Goal: Transaction & Acquisition: Purchase product/service

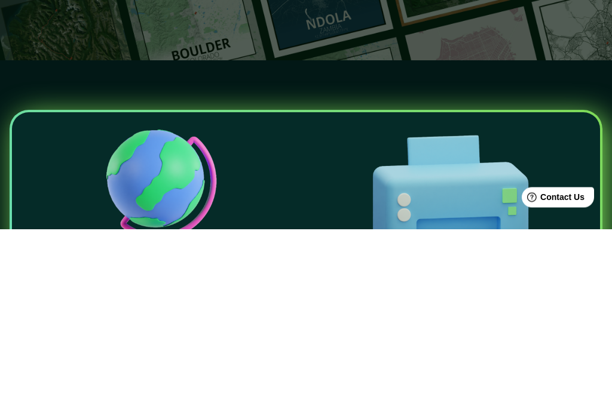
scroll to position [169, 0]
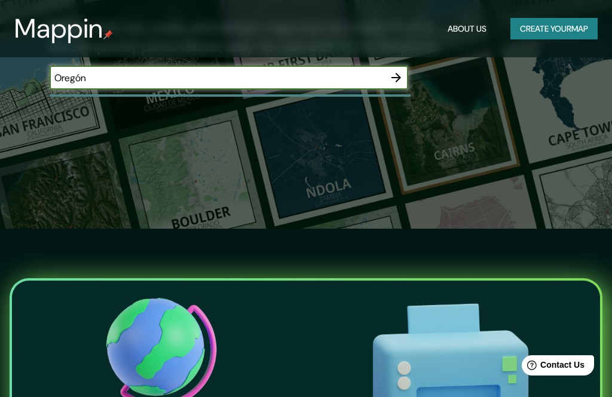
click at [347, 79] on input "Oregón" at bounding box center [217, 78] width 335 height 14
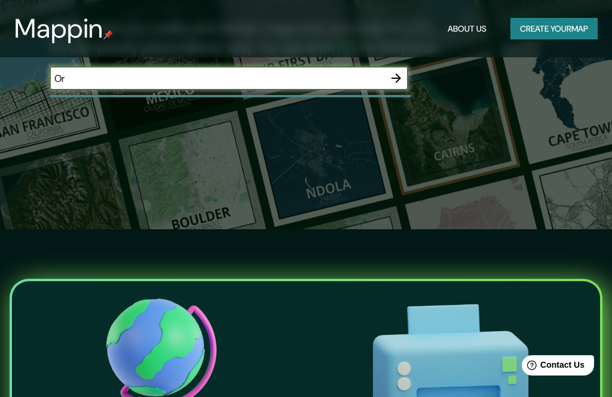
type input "O"
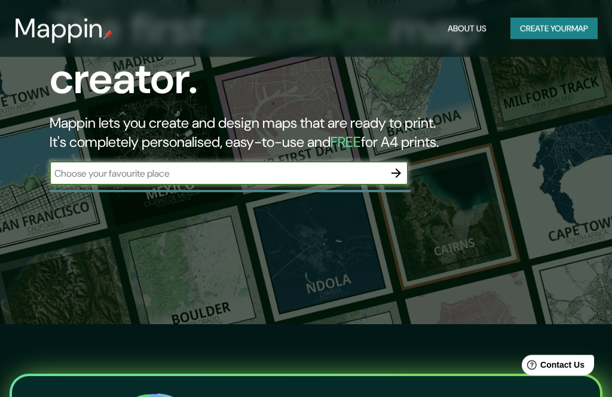
scroll to position [72, 0]
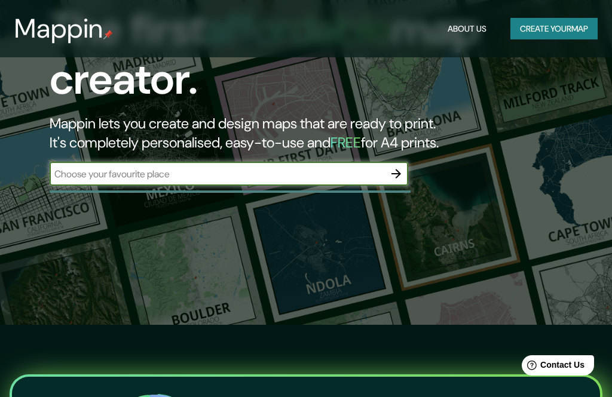
click at [333, 172] on input "text" at bounding box center [217, 174] width 335 height 14
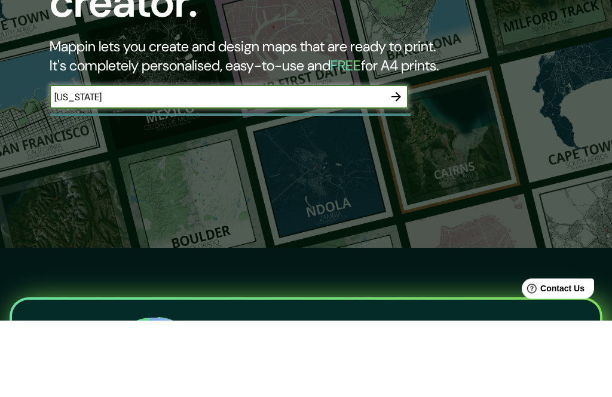
type input "[US_STATE]"
click at [400, 167] on icon "button" at bounding box center [396, 174] width 14 height 14
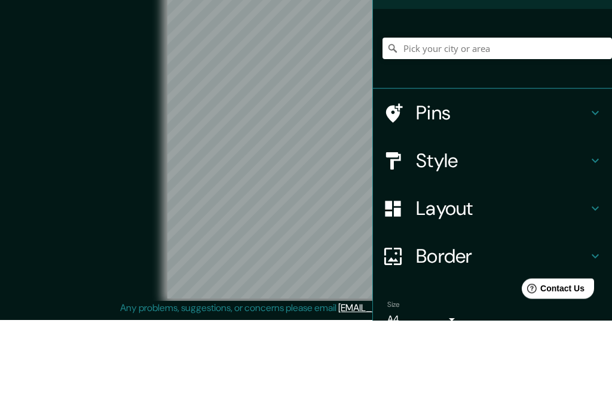
scroll to position [14, 0]
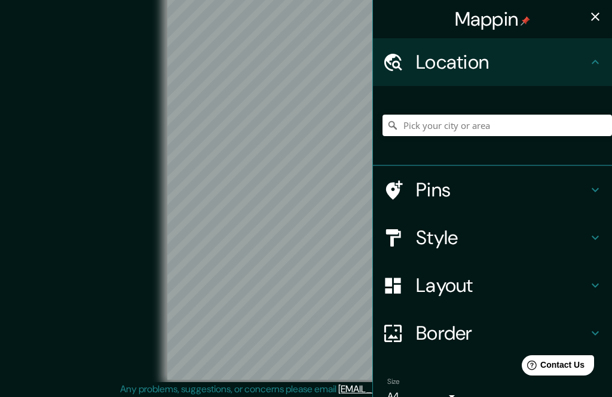
click at [598, 21] on icon "button" at bounding box center [595, 17] width 14 height 14
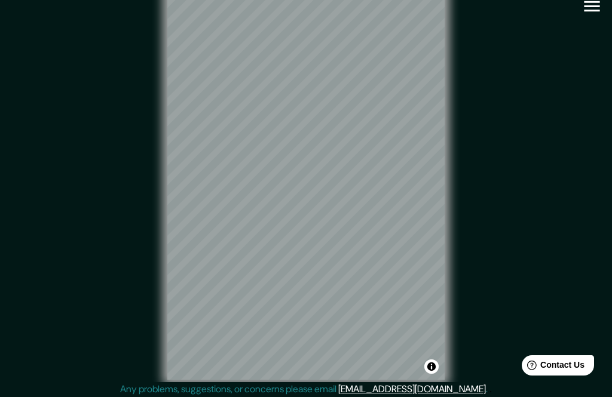
click at [591, 16] on icon "button" at bounding box center [591, 6] width 21 height 21
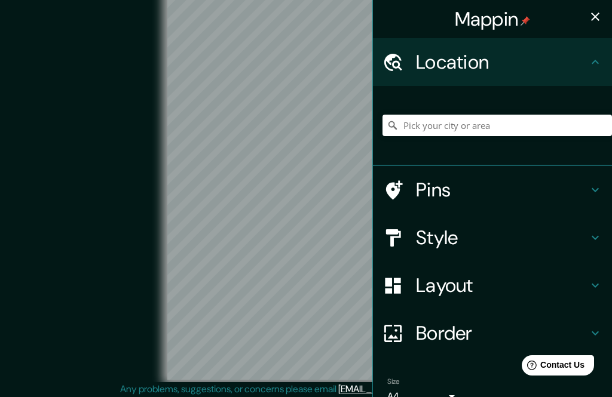
click at [434, 240] on h4 "Style" at bounding box center [502, 238] width 172 height 24
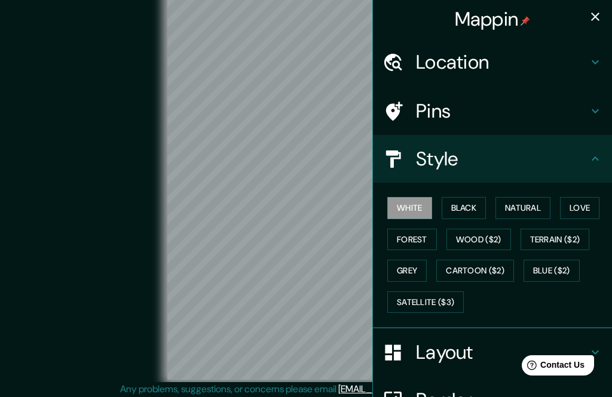
click at [469, 205] on button "Black" at bounding box center [464, 208] width 45 height 22
click at [525, 203] on button "Natural" at bounding box center [522, 208] width 55 height 22
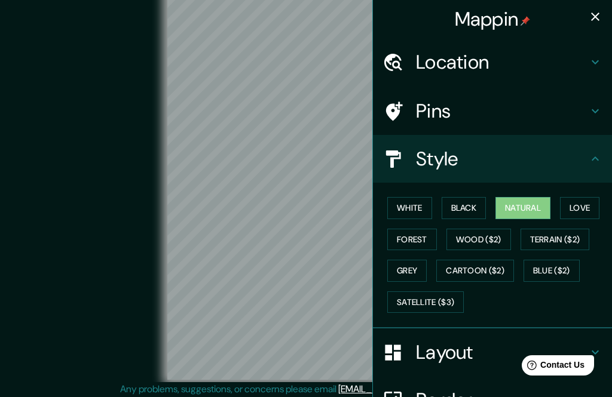
click at [577, 209] on button "Love" at bounding box center [579, 208] width 39 height 22
click at [431, 238] on button "Forest" at bounding box center [412, 240] width 50 height 22
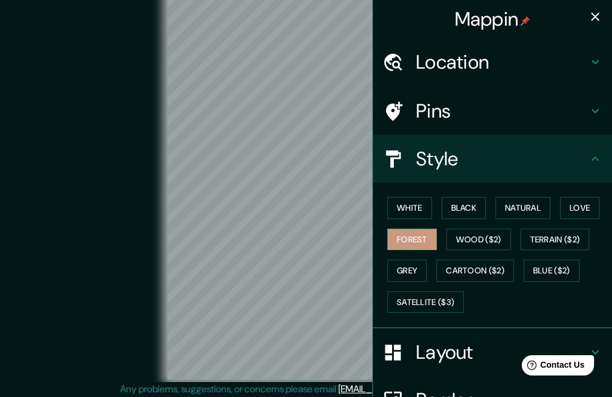
click at [488, 236] on button "Wood ($2)" at bounding box center [478, 240] width 65 height 22
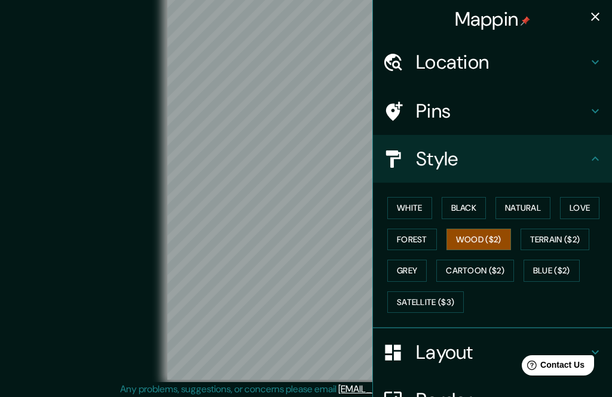
click at [562, 236] on button "Terrain ($2)" at bounding box center [555, 240] width 69 height 22
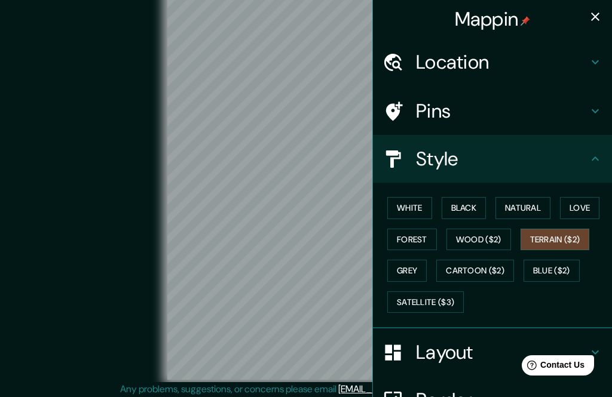
click at [488, 266] on button "Cartoon ($2)" at bounding box center [475, 271] width 78 height 22
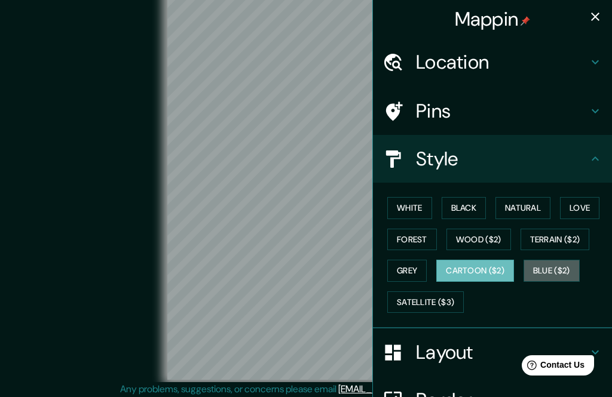
click at [562, 264] on button "Blue ($2)" at bounding box center [551, 271] width 56 height 22
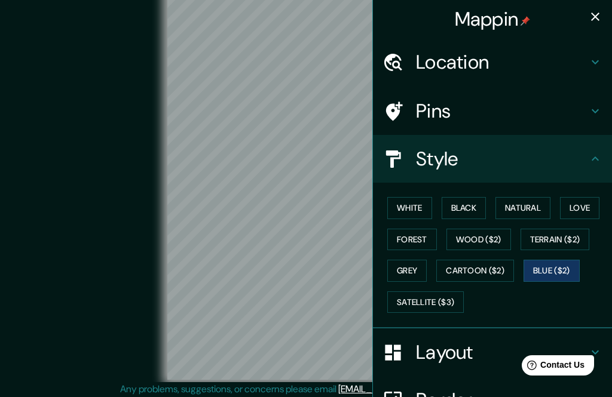
click at [411, 270] on button "Grey" at bounding box center [406, 271] width 39 height 22
click at [434, 297] on button "Satellite ($3)" at bounding box center [425, 303] width 76 height 22
click at [458, 209] on button "Black" at bounding box center [464, 208] width 45 height 22
click at [599, 22] on icon "button" at bounding box center [595, 17] width 14 height 14
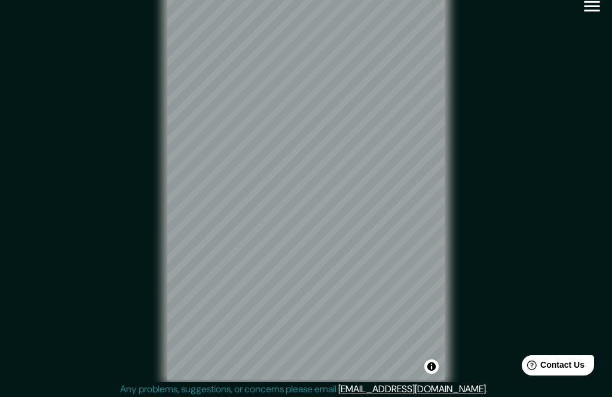
click at [594, 19] on button "button" at bounding box center [592, 6] width 30 height 30
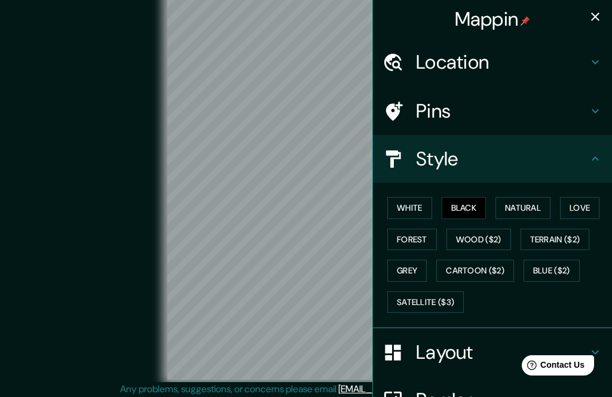
click at [482, 72] on h4 "Location" at bounding box center [502, 62] width 172 height 24
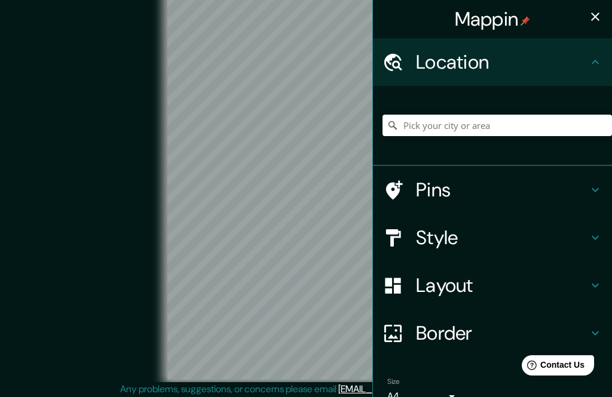
click at [482, 123] on input "Pick your city or area" at bounding box center [496, 126] width 229 height 22
click at [599, 21] on icon "button" at bounding box center [595, 17] width 14 height 14
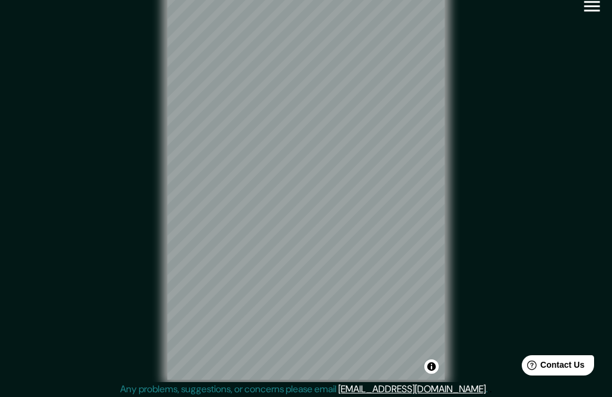
click at [586, 16] on icon "button" at bounding box center [591, 6] width 21 height 21
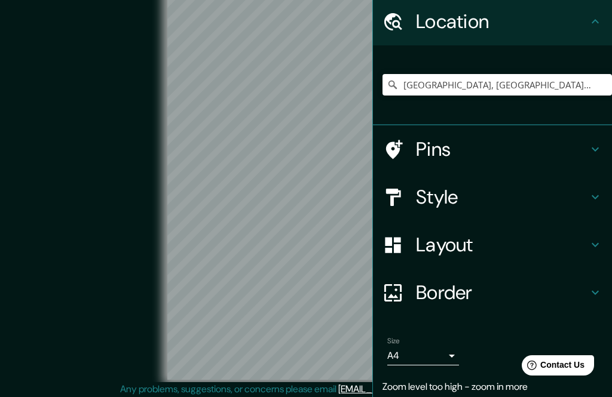
click at [455, 238] on h4 "Layout" at bounding box center [502, 245] width 172 height 24
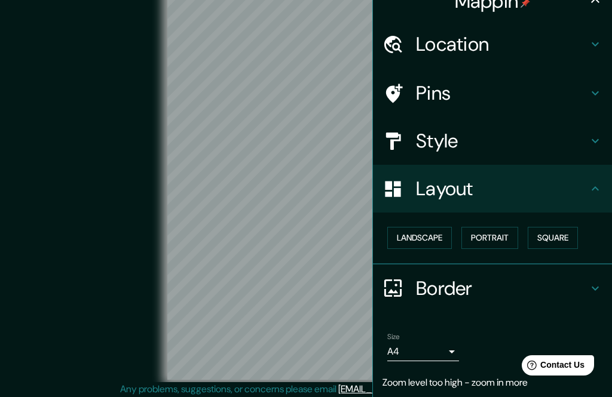
scroll to position [14, 0]
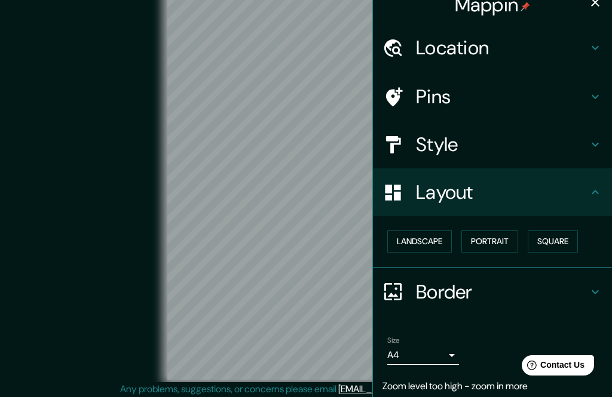
click at [425, 238] on button "Landscape" at bounding box center [419, 242] width 65 height 22
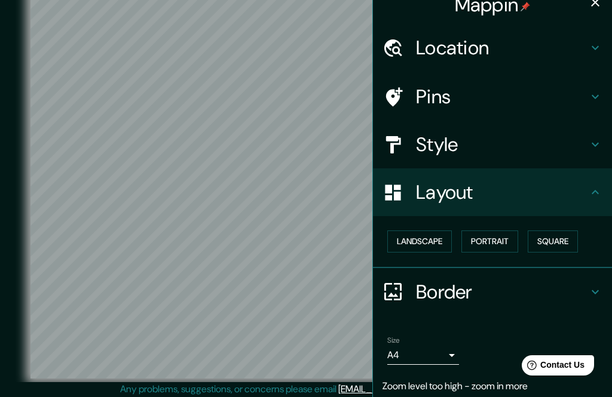
click at [496, 237] on button "Portrait" at bounding box center [489, 242] width 57 height 22
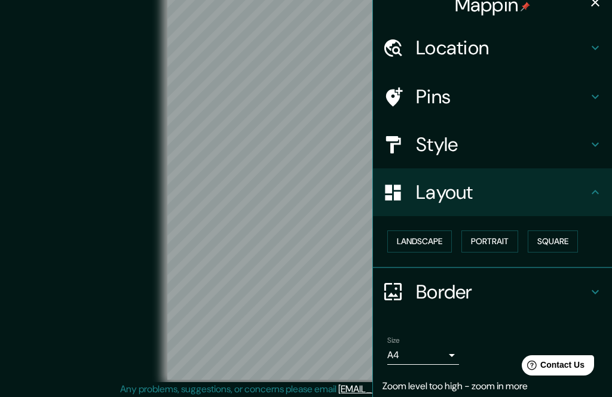
click at [556, 237] on button "Square" at bounding box center [553, 242] width 50 height 22
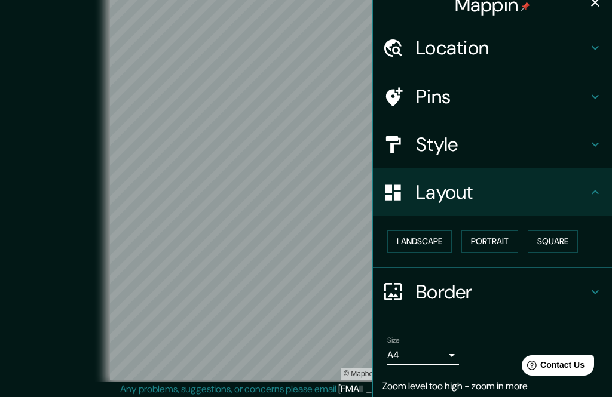
click at [428, 237] on button "Landscape" at bounding box center [419, 242] width 65 height 22
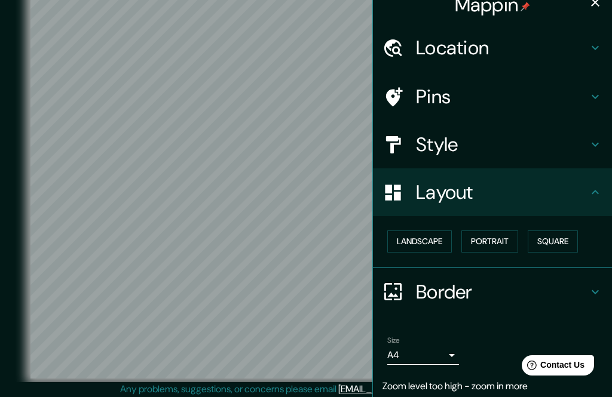
click at [472, 141] on h4 "Style" at bounding box center [502, 145] width 172 height 24
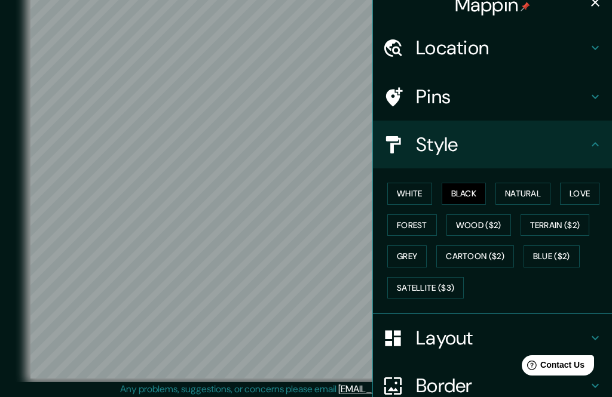
click at [523, 198] on button "Natural" at bounding box center [522, 194] width 55 height 22
click at [581, 192] on button "Love" at bounding box center [579, 194] width 39 height 22
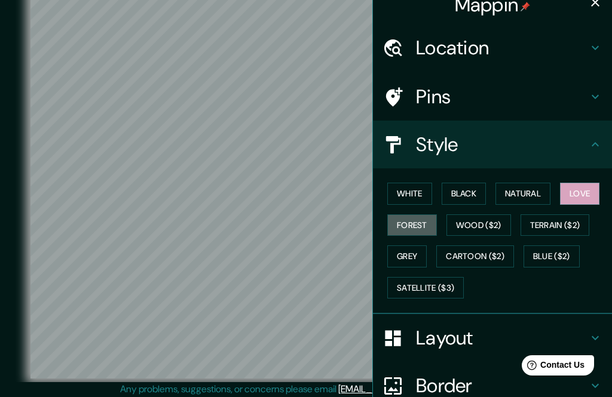
click at [417, 222] on button "Forest" at bounding box center [412, 226] width 50 height 22
click at [515, 194] on button "Natural" at bounding box center [522, 194] width 55 height 22
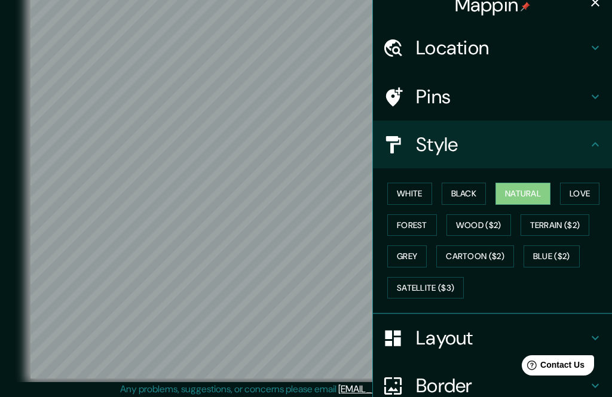
click at [412, 252] on button "Grey" at bounding box center [406, 257] width 39 height 22
click at [468, 195] on button "Black" at bounding box center [464, 194] width 45 height 22
click at [592, 13] on button "button" at bounding box center [595, 2] width 24 height 24
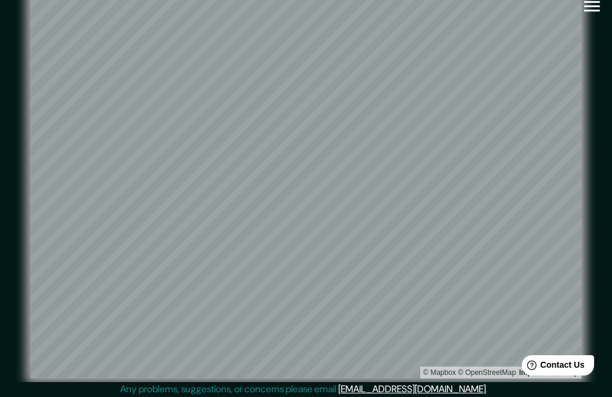
click at [599, 8] on icon "button" at bounding box center [591, 6] width 21 height 21
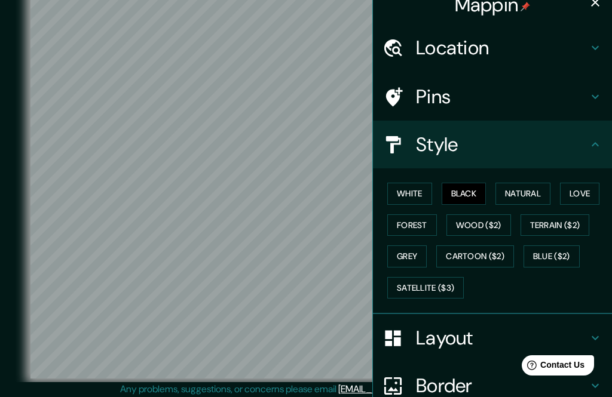
click at [462, 40] on h4 "Location" at bounding box center [502, 48] width 172 height 24
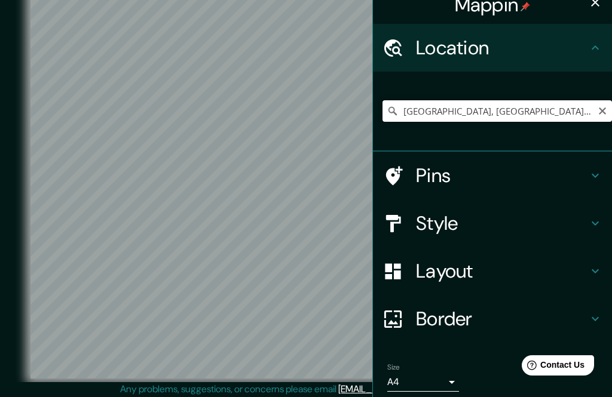
click at [564, 110] on input "[GEOGRAPHIC_DATA], [GEOGRAPHIC_DATA], [GEOGRAPHIC_DATA]" at bounding box center [496, 111] width 229 height 22
click at [526, 112] on input "[GEOGRAPHIC_DATA], [GEOGRAPHIC_DATA], [GEOGRAPHIC_DATA]" at bounding box center [496, 111] width 229 height 22
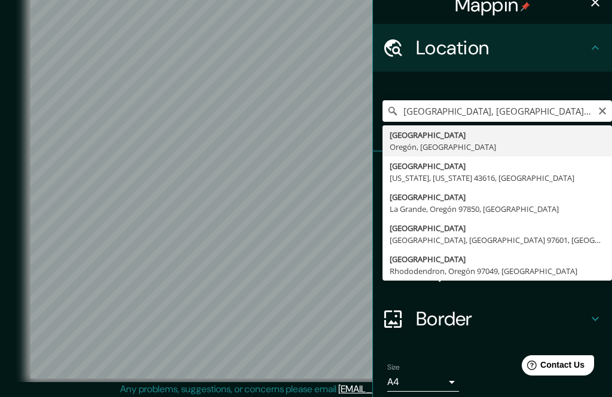
type input "[GEOGRAPHIC_DATA], [GEOGRAPHIC_DATA], [GEOGRAPHIC_DATA]"
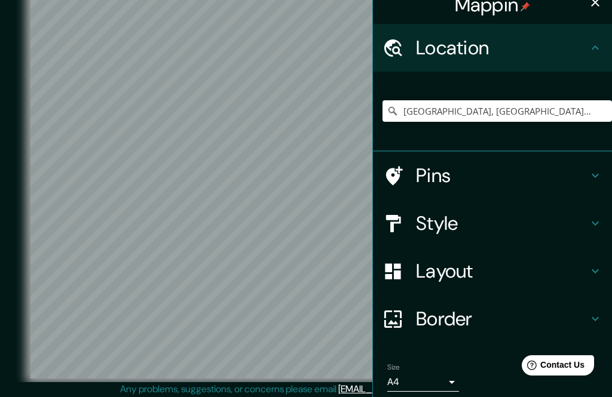
click at [590, 13] on button "button" at bounding box center [595, 2] width 24 height 24
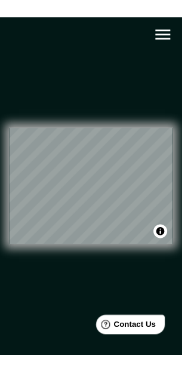
scroll to position [0, 0]
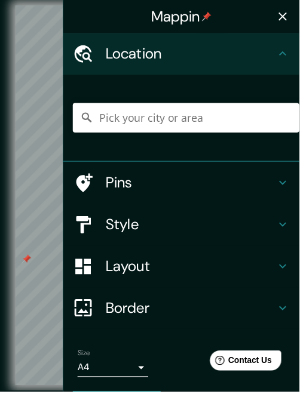
click at [191, 26] on button "button" at bounding box center [286, 17] width 24 height 24
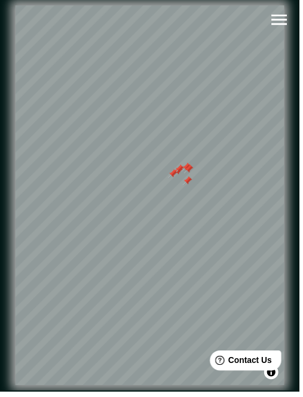
click at [191, 25] on icon "button" at bounding box center [283, 20] width 16 height 11
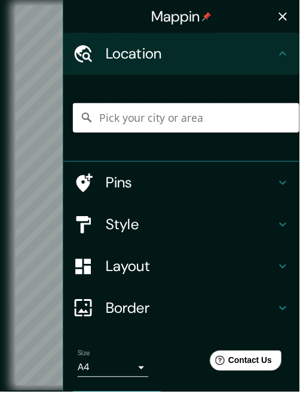
click at [191, 121] on input "Pick your city or area" at bounding box center [188, 120] width 229 height 30
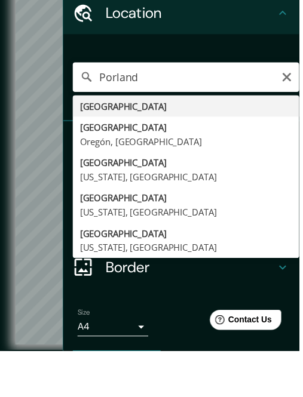
type input "[GEOGRAPHIC_DATA], [GEOGRAPHIC_DATA], [GEOGRAPHIC_DATA]"
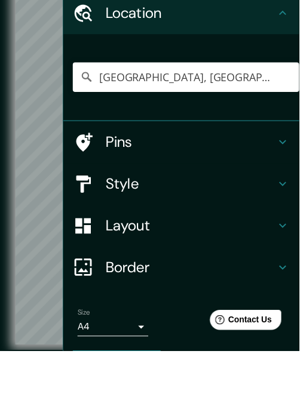
click at [191, 47] on icon at bounding box center [286, 54] width 14 height 14
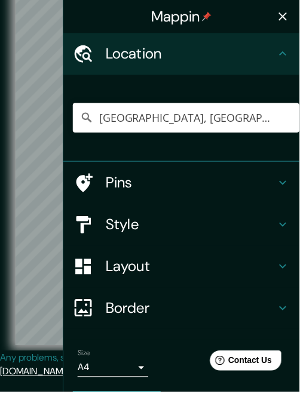
click at [191, 22] on icon "button" at bounding box center [286, 17] width 14 height 14
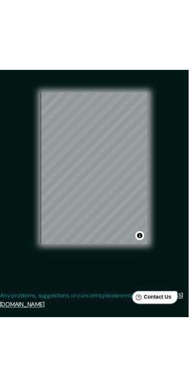
scroll to position [0, 0]
